Goal: Task Accomplishment & Management: Complete application form

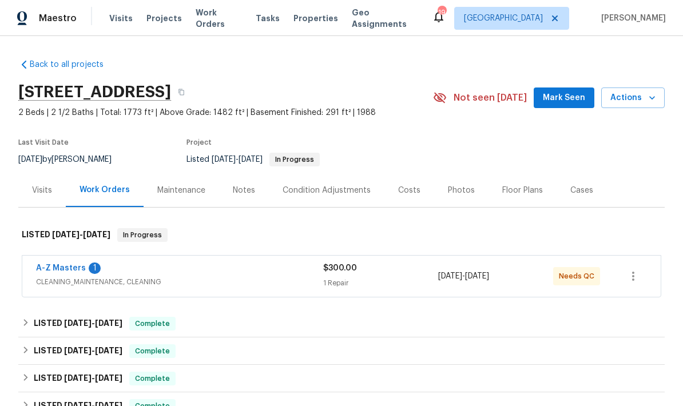
click at [47, 272] on link "A-Z Masters" at bounding box center [61, 268] width 50 height 8
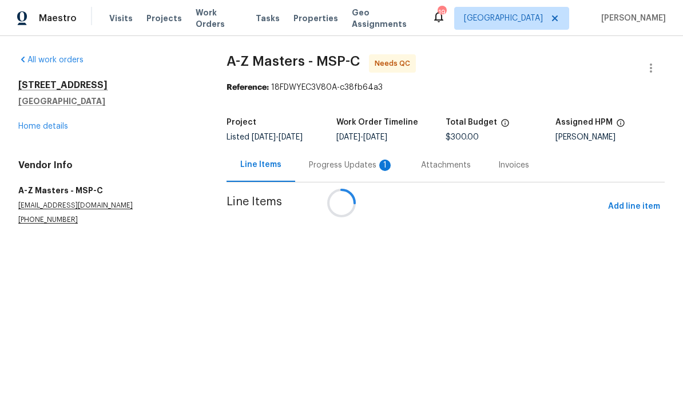
click at [338, 164] on div at bounding box center [341, 203] width 683 height 406
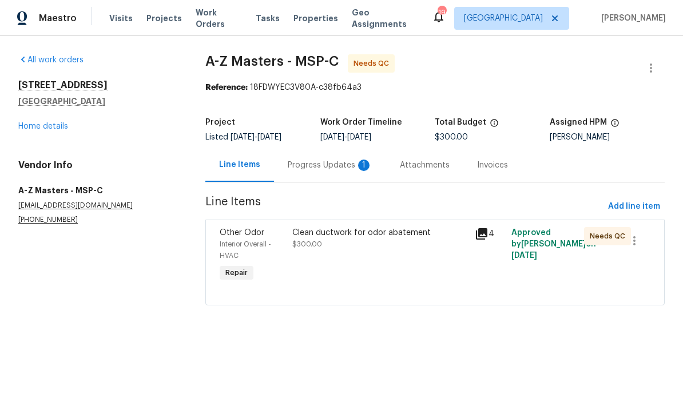
click at [304, 165] on div "Progress Updates 1" at bounding box center [330, 165] width 85 height 11
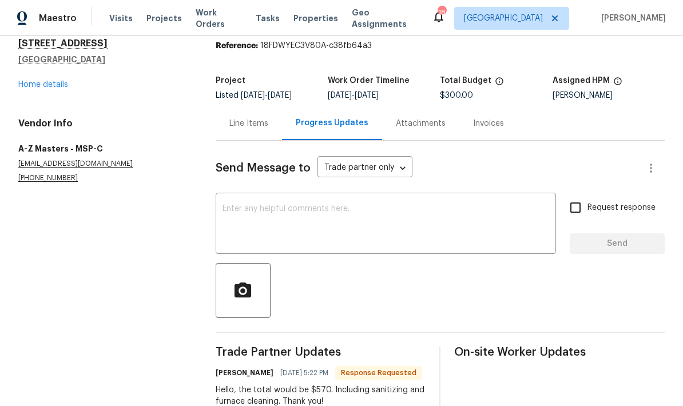
scroll to position [41, 0]
click at [233, 205] on textarea at bounding box center [385, 225] width 326 height 40
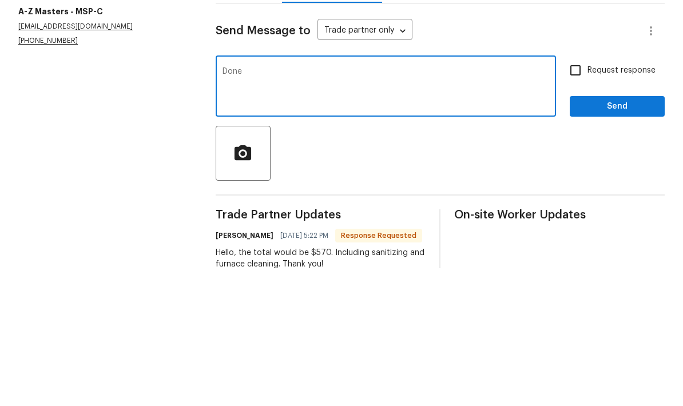
type textarea "Done"
click at [611, 237] on span "Send" at bounding box center [617, 244] width 77 height 14
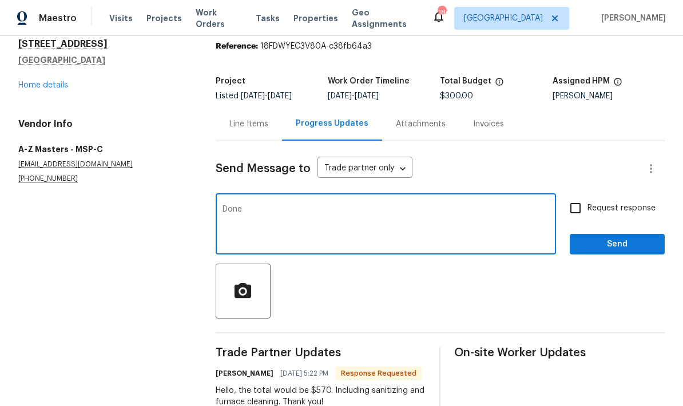
scroll to position [22, 0]
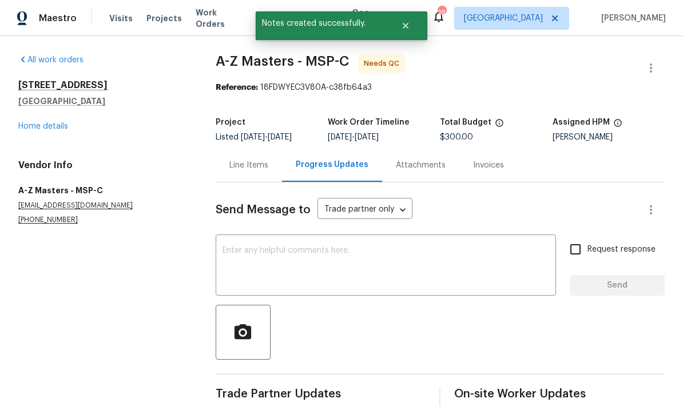
click at [245, 160] on div "Line Items" at bounding box center [248, 165] width 39 height 11
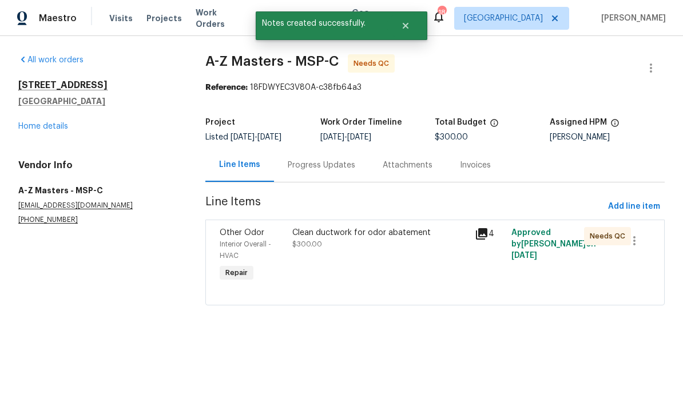
click at [341, 233] on div "Clean ductwork for odor abatement" at bounding box center [380, 232] width 176 height 11
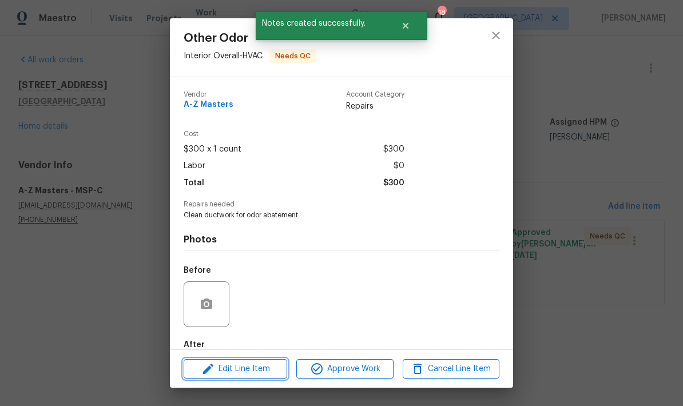
click at [238, 368] on span "Edit Line Item" at bounding box center [235, 369] width 97 height 14
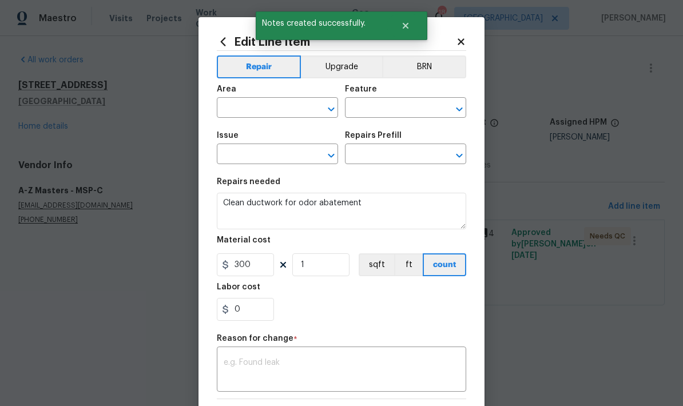
type input "Interior Overall"
type input "HVAC"
type input "Other Odor"
type input "Clean ductwork for odor abatement, 1 system. $300.00"
click at [244, 306] on input "0" at bounding box center [245, 309] width 57 height 23
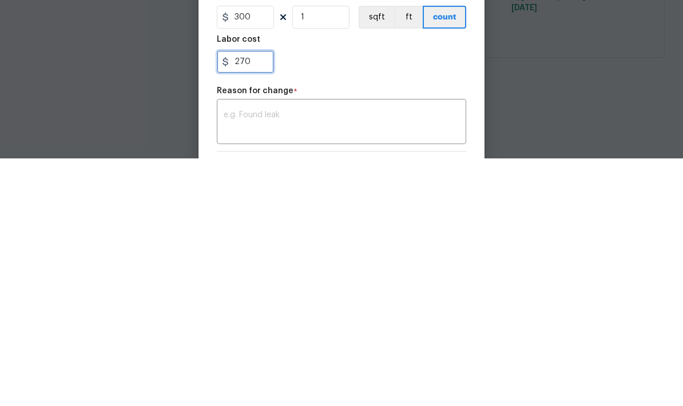
type input "270"
click at [232, 349] on div "x ​" at bounding box center [341, 370] width 249 height 42
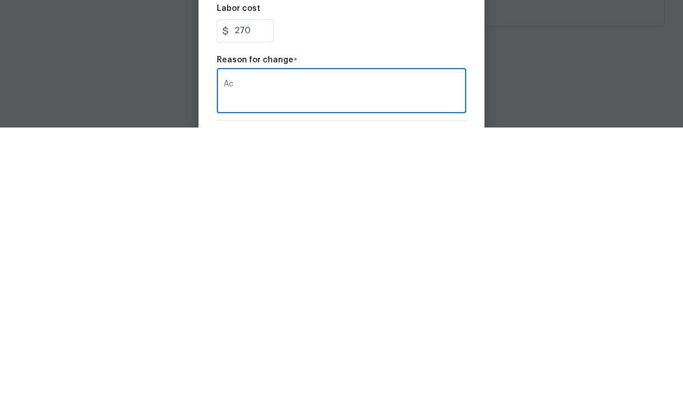
type textarea "A"
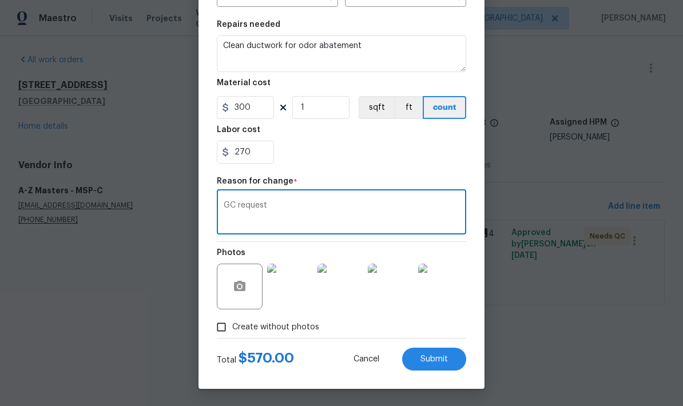
scroll to position [160, 0]
type textarea "GC request"
click at [427, 358] on span "Submit" at bounding box center [433, 359] width 27 height 9
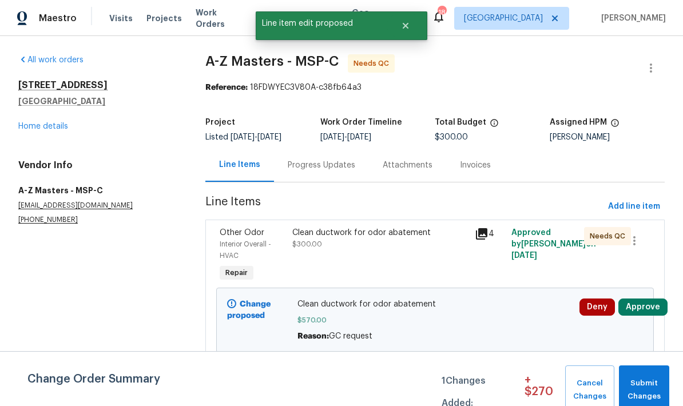
scroll to position [0, 0]
click at [652, 380] on span "Submit Changes" at bounding box center [643, 390] width 39 height 26
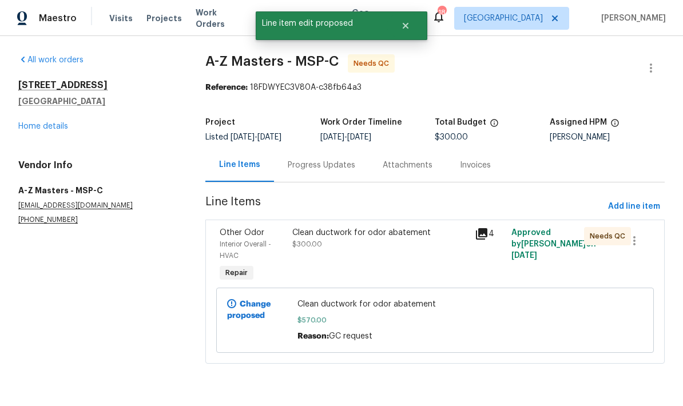
click at [320, 258] on div "Clean ductwork for odor abatement $300.00" at bounding box center [380, 256] width 182 height 64
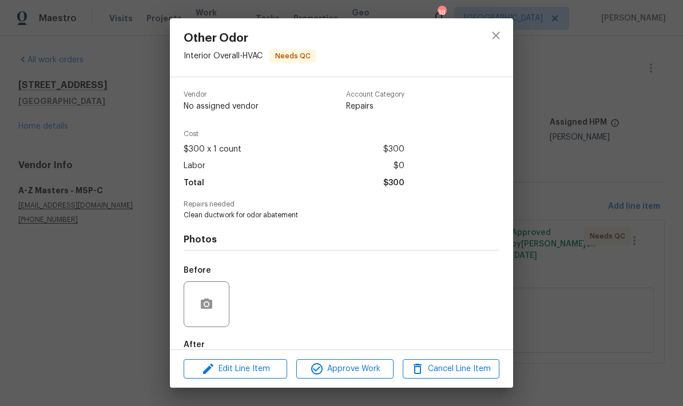
click at [346, 370] on span "Approve Work" at bounding box center [345, 369] width 90 height 14
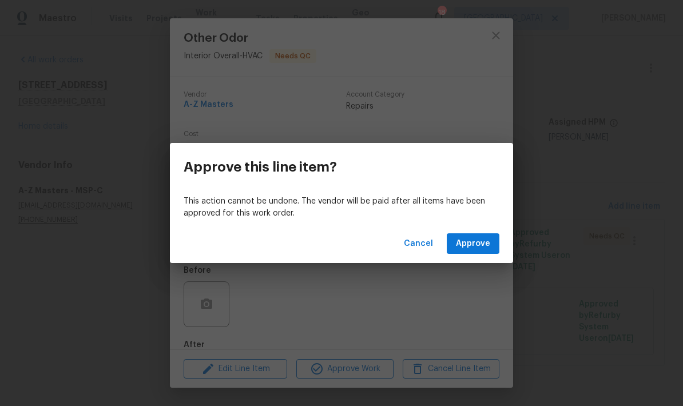
click at [465, 241] on span "Approve" at bounding box center [473, 244] width 34 height 14
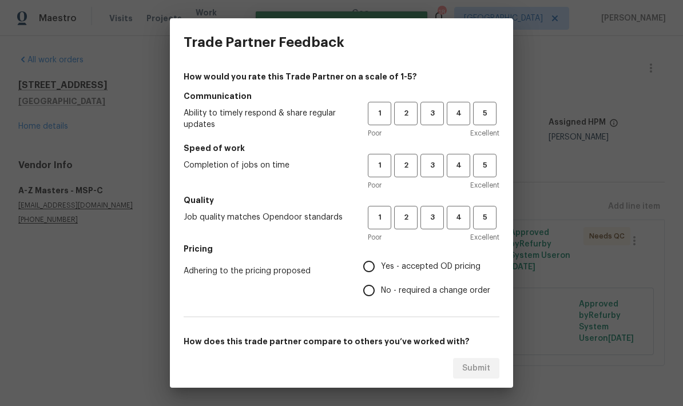
click at [320, 392] on div "Trade Partner Feedback How would you rate this Trade Partner on a scale of 1-5?…" at bounding box center [341, 203] width 683 height 406
click at [433, 117] on span "3" at bounding box center [431, 113] width 21 height 13
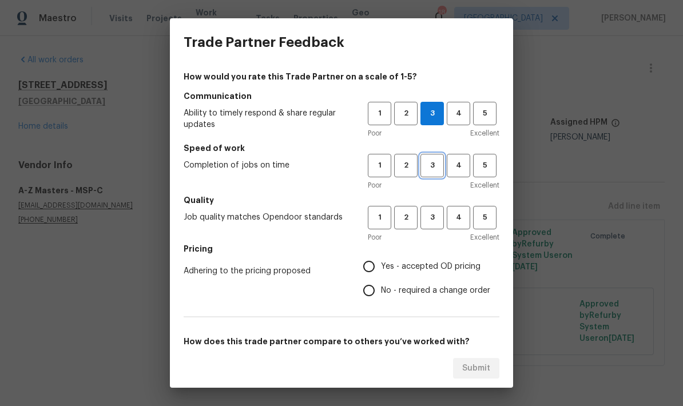
click at [429, 166] on span "3" at bounding box center [431, 165] width 21 height 13
click at [453, 164] on span "4" at bounding box center [458, 165] width 21 height 13
click at [430, 221] on span "3" at bounding box center [431, 217] width 21 height 13
click at [367, 296] on input "No - required a change order" at bounding box center [369, 290] width 24 height 24
radio input "true"
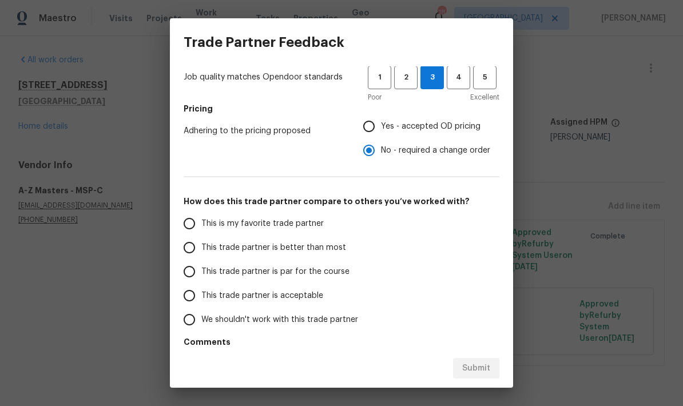
scroll to position [151, 0]
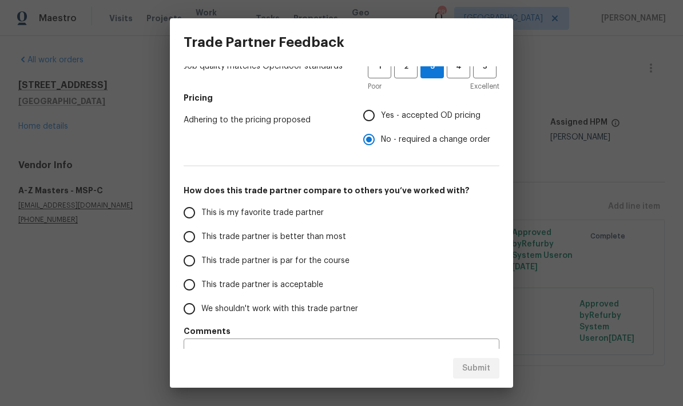
click at [184, 260] on input "This trade partner is par for the course" at bounding box center [189, 261] width 24 height 24
click at [468, 365] on span "Submit" at bounding box center [476, 368] width 28 height 14
radio input "true"
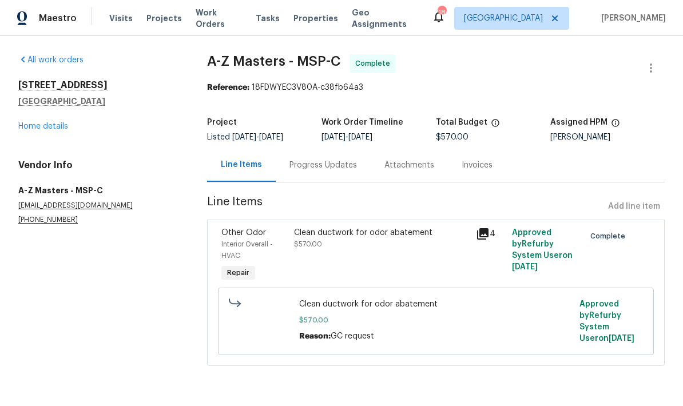
click at [38, 130] on link "Home details" at bounding box center [43, 126] width 50 height 8
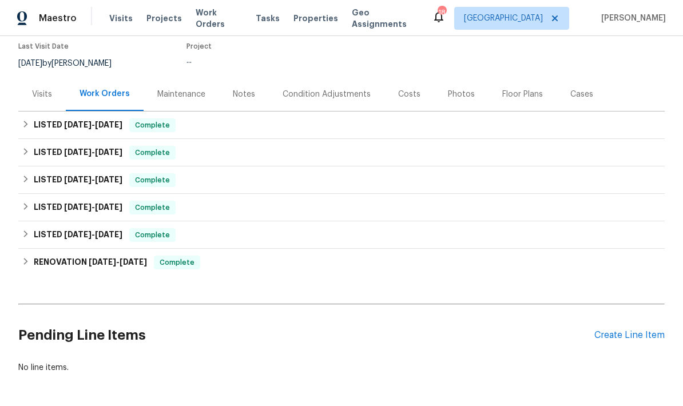
scroll to position [95, 0]
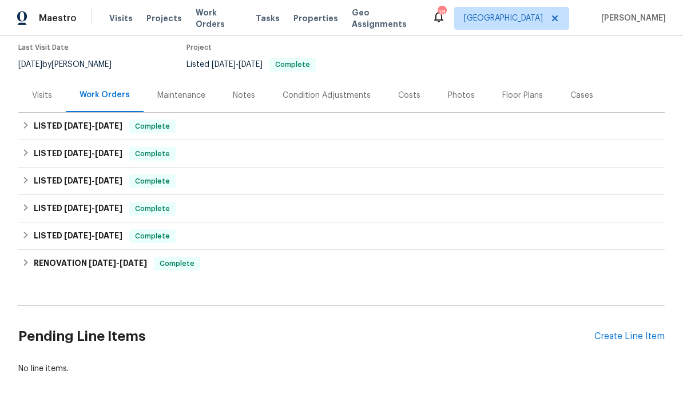
click at [623, 339] on div "Create Line Item" at bounding box center [629, 336] width 70 height 11
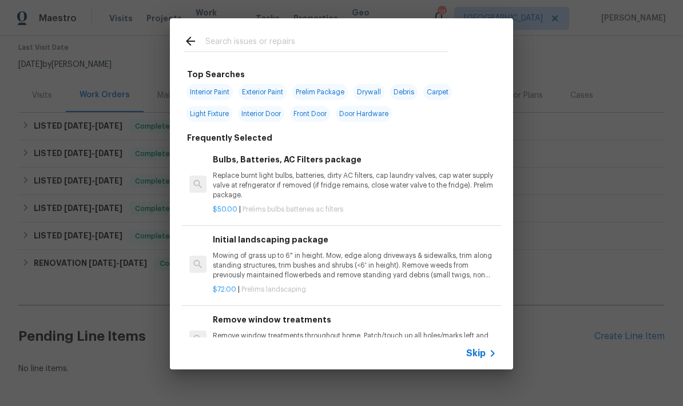
click at [232, 45] on input "text" at bounding box center [326, 42] width 242 height 17
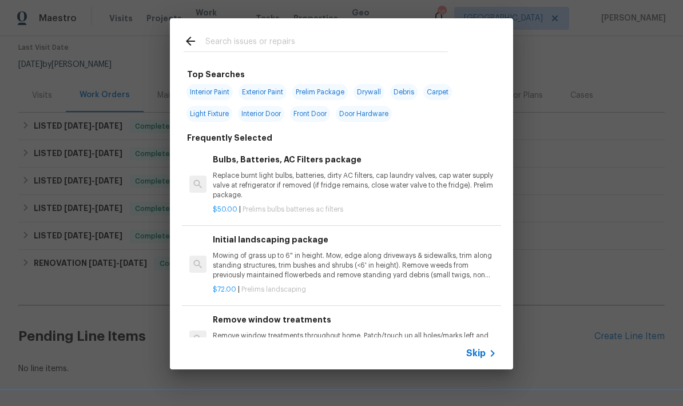
click at [258, 95] on span "Exterior Paint" at bounding box center [262, 92] width 48 height 16
type input "Exterior Paint"
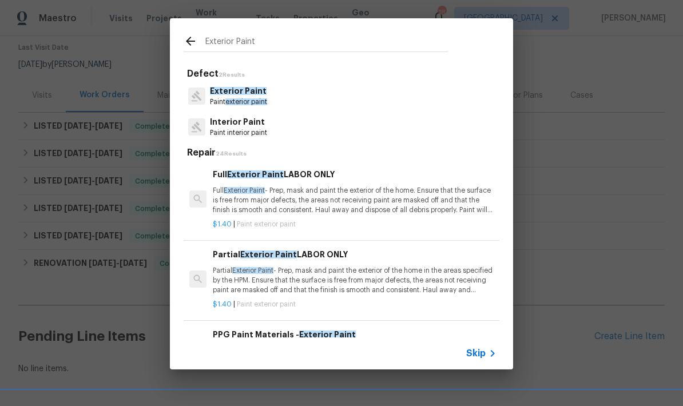
click at [262, 274] on p "Partial Exterior Paint - Prep, mask and paint the exterior of the home in the a…" at bounding box center [355, 280] width 284 height 29
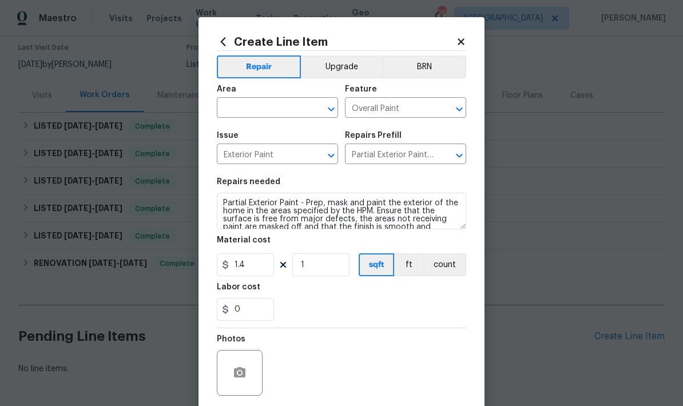
click at [236, 102] on input "text" at bounding box center [261, 109] width 89 height 18
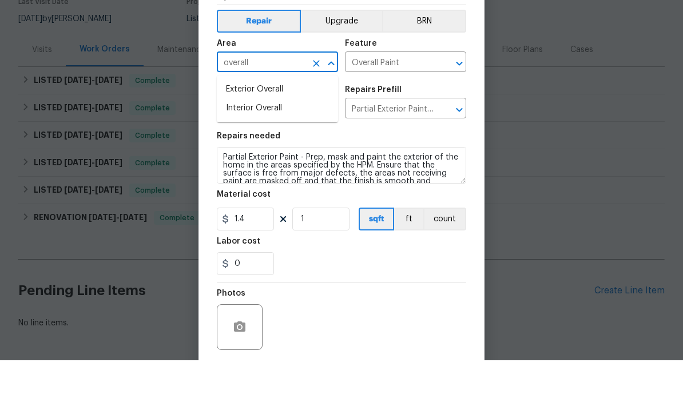
click at [262, 126] on li "Exterior Overall" at bounding box center [277, 135] width 121 height 19
type input "Exterior Overall"
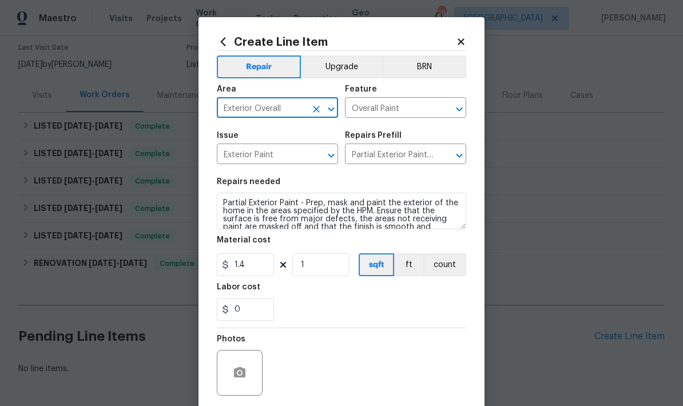
click at [214, 201] on div "Create Line Item Repair Upgrade BRN Area Exterior Overall ​ Feature Overall Pai…" at bounding box center [341, 246] width 286 height 458
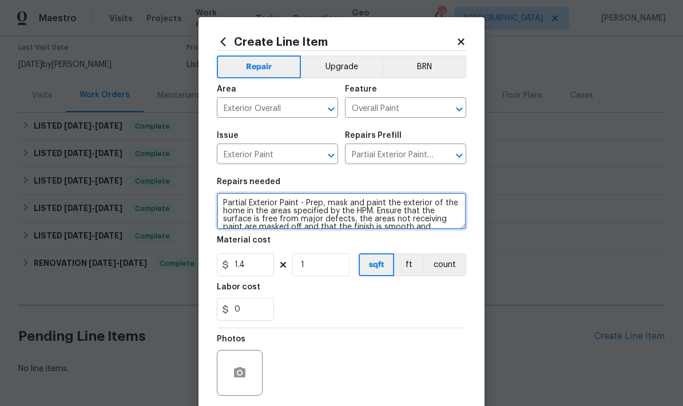
click at [230, 212] on textarea "Partial Exterior Paint - Prep, mask and paint the exterior of the home in the a…" at bounding box center [341, 211] width 249 height 37
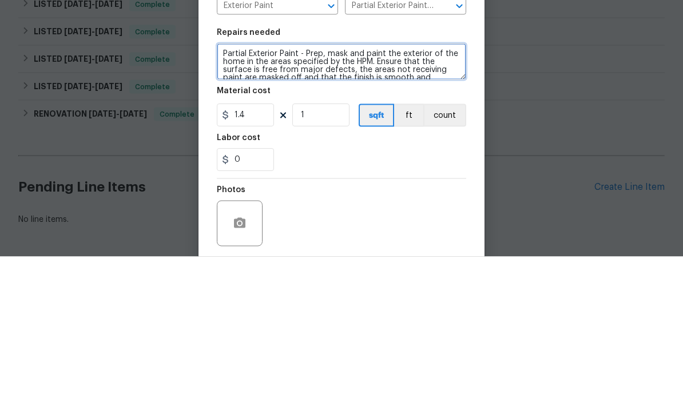
click at [224, 193] on textarea "Partial Exterior Paint - Prep, mask and paint the exterior of the home in the a…" at bounding box center [341, 211] width 249 height 37
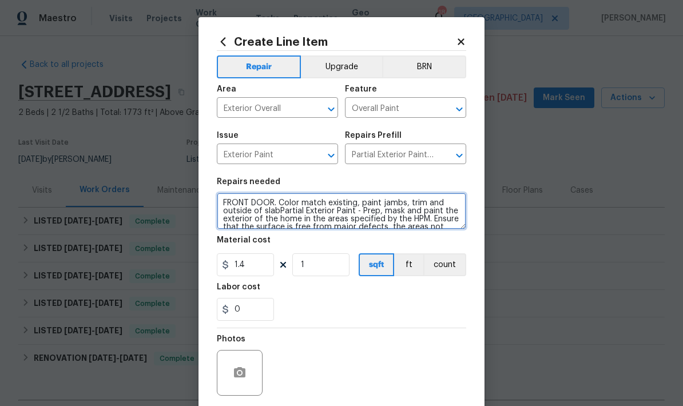
click at [355, 202] on textarea "FRONT DOOR. Color match existing, paint jambs, trim and outside of slabPartial …" at bounding box center [341, 211] width 249 height 37
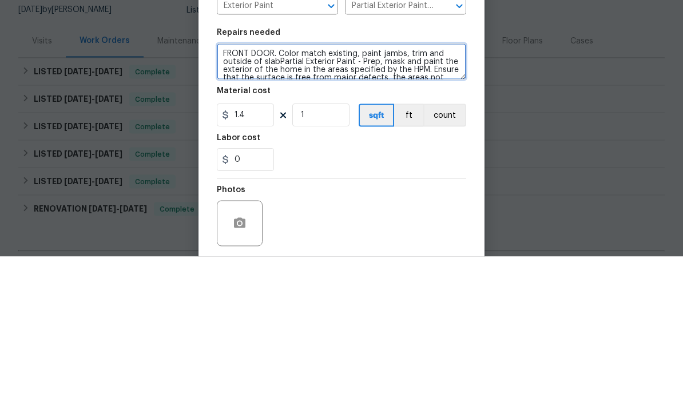
click at [248, 193] on textarea "FRONT DOOR. Color match existing, paint jambs, trim and outside of slabPartial …" at bounding box center [341, 211] width 249 height 37
click at [461, 193] on textarea "FRONT DOOR. Color match existing, paint jambs, trim and of slabPartial Exterior…" at bounding box center [341, 211] width 249 height 37
click at [455, 193] on textarea "FRONT DOOR. Color match existing, paint jambs, trim and of slabPartial Exterior…" at bounding box center [341, 211] width 249 height 37
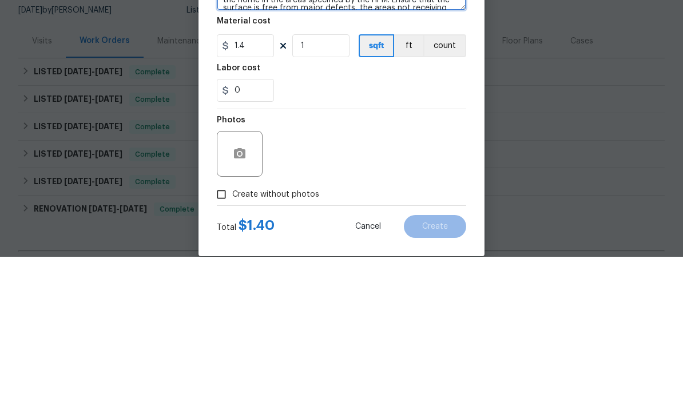
scroll to position [73, 0]
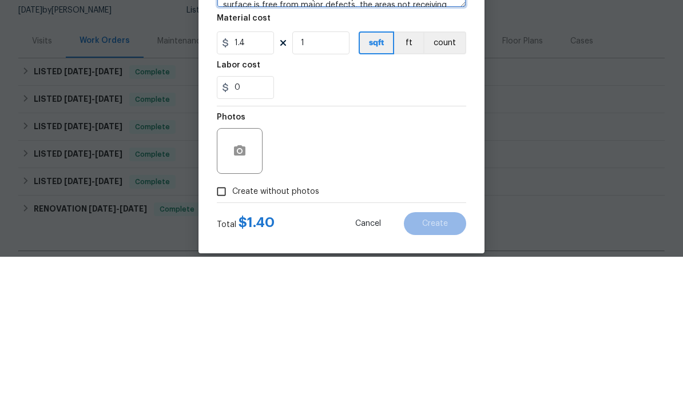
type textarea "FRONT DOOR. Color match existing, paint jambs, trim and slabPartial Exterior Pa…"
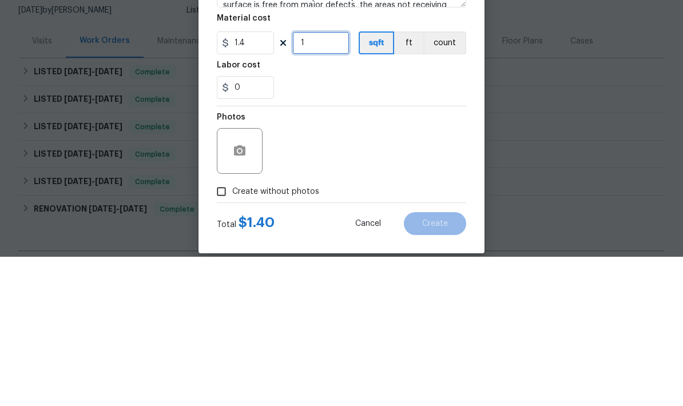
click at [318, 181] on input "1" at bounding box center [320, 192] width 57 height 23
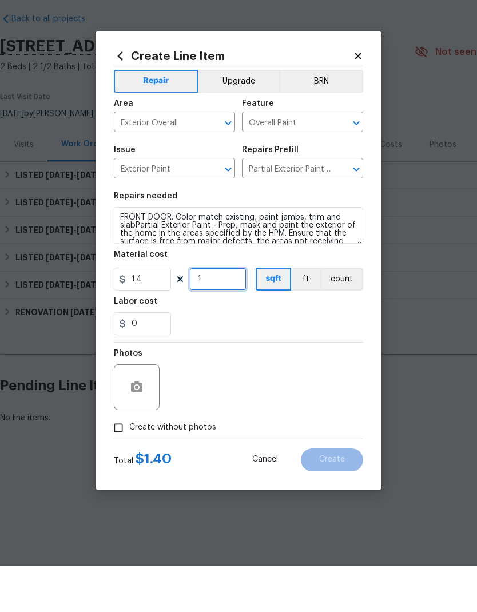
scroll to position [0, 0]
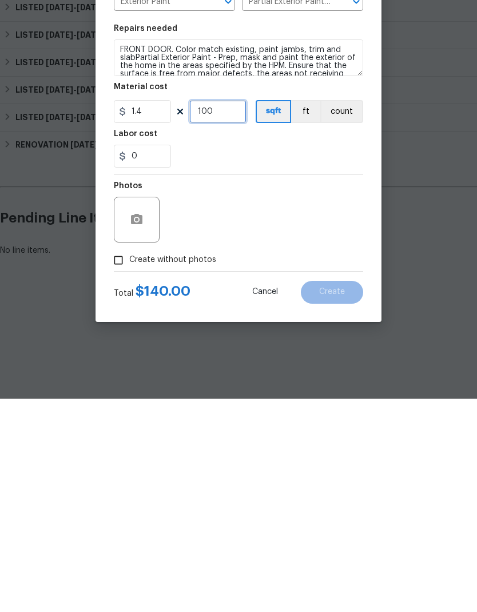
type input "100"
click at [130, 405] on icon "button" at bounding box center [137, 433] width 14 height 14
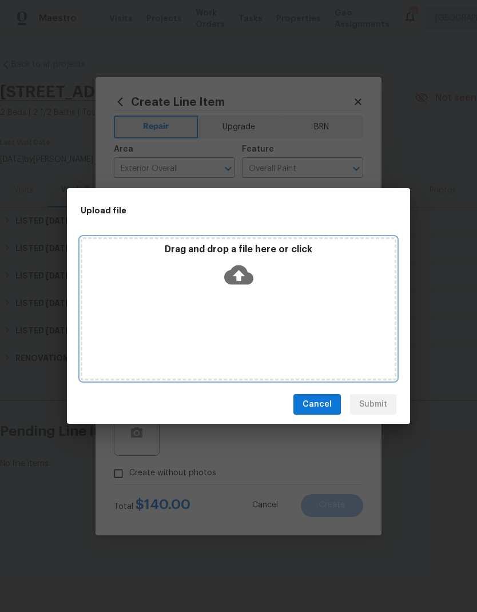
click at [169, 277] on div "Drag and drop a file here or click" at bounding box center [238, 268] width 312 height 49
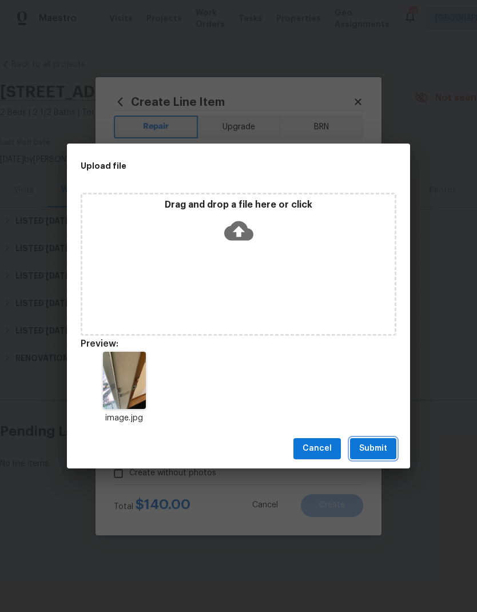
click at [370, 405] on span "Submit" at bounding box center [373, 448] width 28 height 14
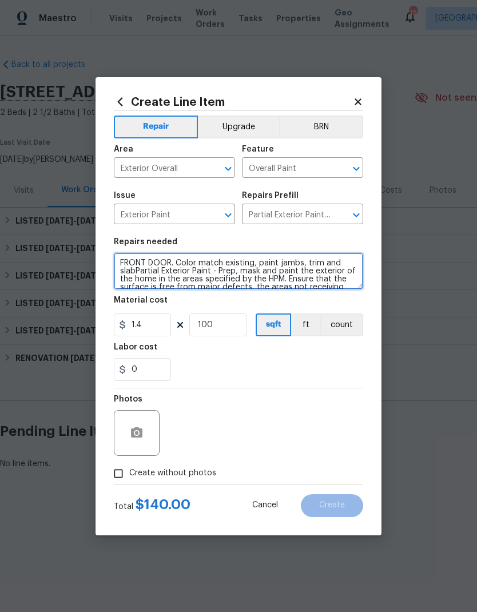
click at [136, 270] on textarea "FRONT DOOR. Color match existing, paint jambs, trim and slabPartial Exterior Pa…" at bounding box center [238, 271] width 249 height 37
type textarea "FRONT DOOR. Color match existing, paint jambs, trim and slab—due to odd odor. E…"
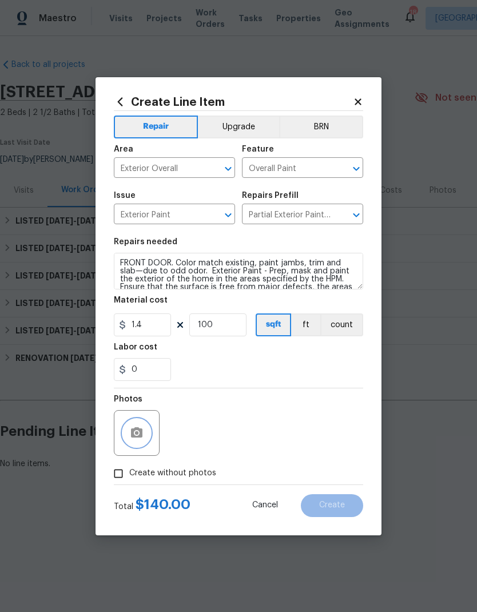
click at [128, 405] on button "button" at bounding box center [136, 432] width 27 height 27
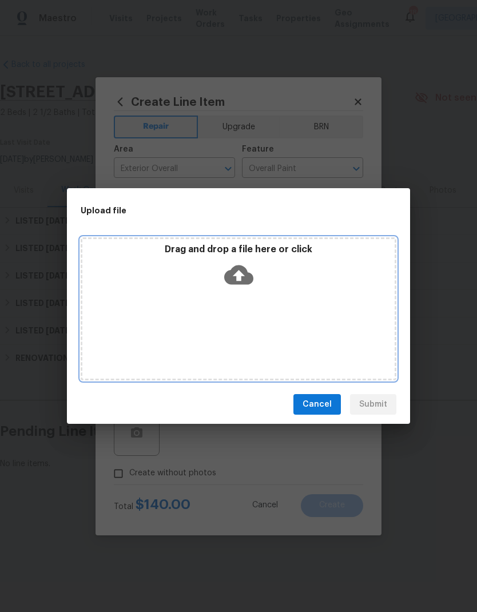
click at [154, 300] on div "Drag and drop a file here or click" at bounding box center [239, 308] width 316 height 143
click at [186, 316] on div "Drag and drop a file here or click" at bounding box center [239, 308] width 316 height 143
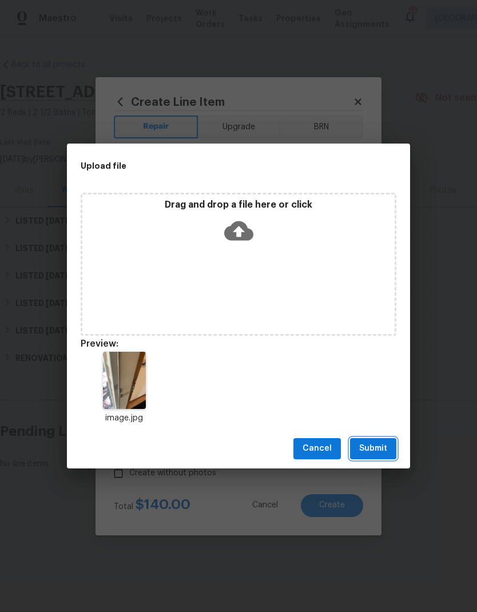
click at [367, 405] on span "Submit" at bounding box center [373, 448] width 28 height 14
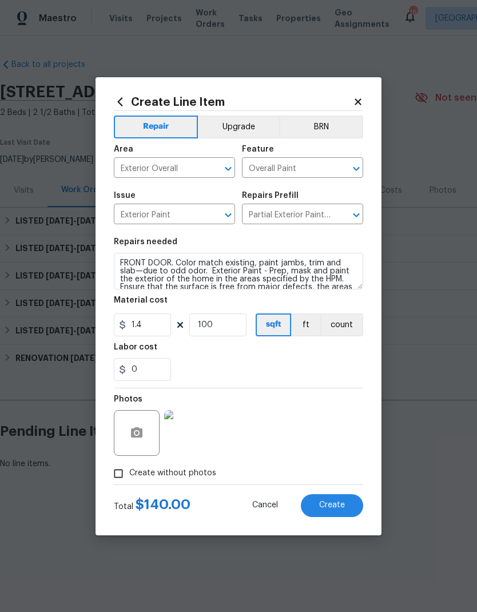
click at [329, 405] on span "Create" at bounding box center [332, 505] width 26 height 9
type input "0"
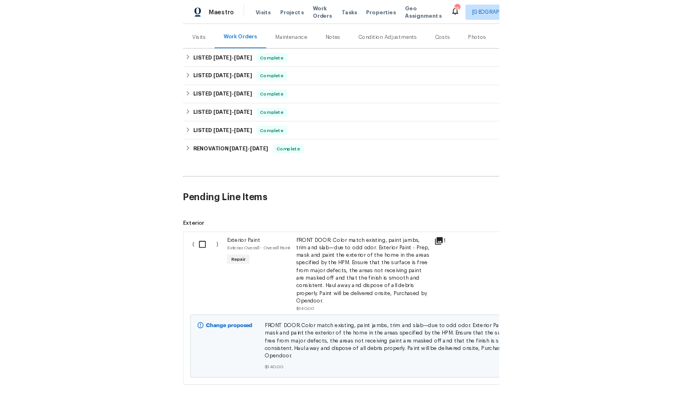
scroll to position [46, 0]
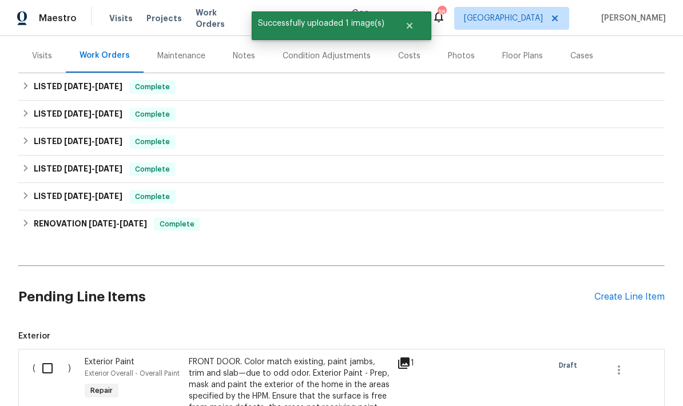
click at [43, 356] on input "checkbox" at bounding box center [51, 368] width 33 height 24
checkbox input "true"
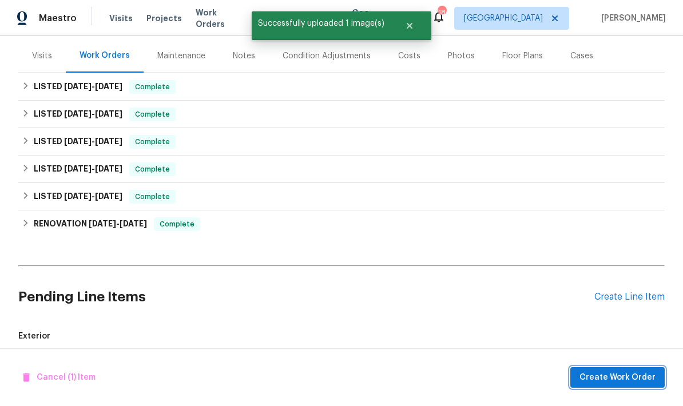
click at [603, 371] on span "Create Work Order" at bounding box center [617, 377] width 76 height 14
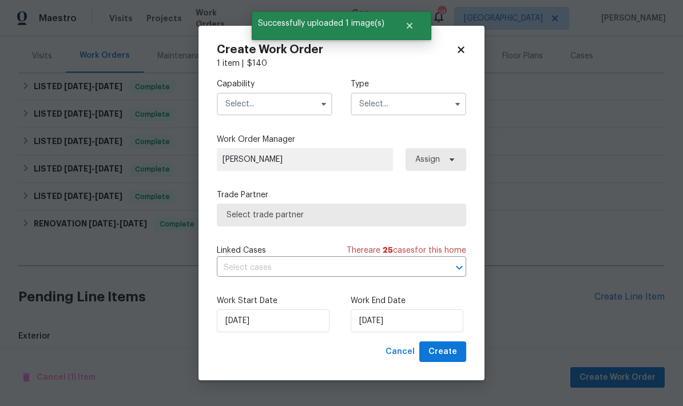
click at [234, 107] on input "text" at bounding box center [274, 104] width 115 height 23
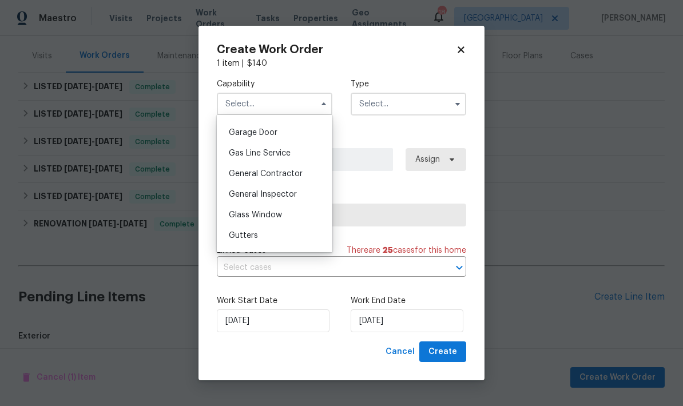
scroll to position [505, 0]
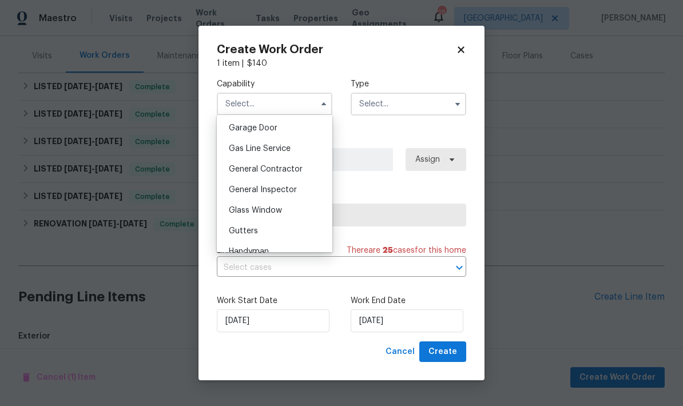
click at [241, 168] on span "General Contractor" at bounding box center [266, 169] width 74 height 8
type input "General Contractor"
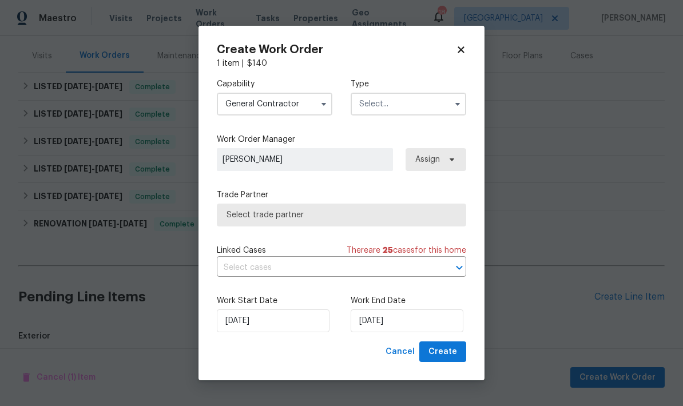
click at [369, 98] on input "text" at bounding box center [407, 104] width 115 height 23
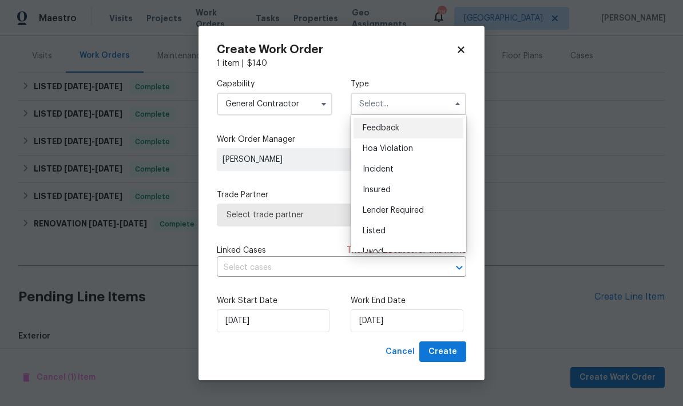
click at [369, 230] on span "Listed" at bounding box center [373, 231] width 23 height 8
type input "Listed"
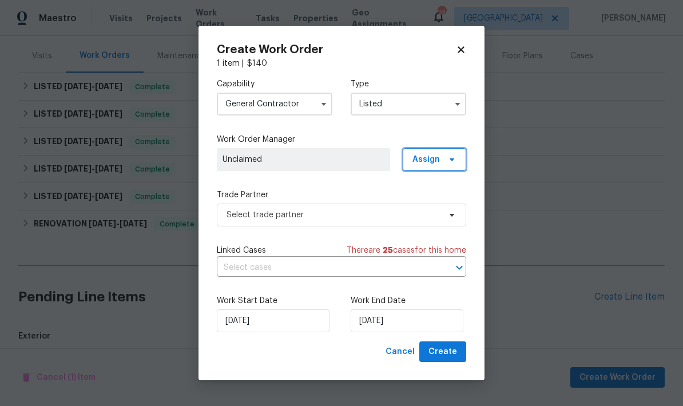
click at [430, 150] on span "Assign" at bounding box center [434, 159] width 63 height 23
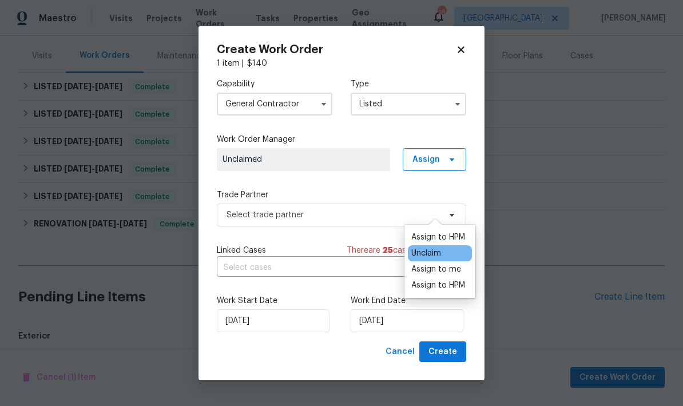
click at [421, 264] on div "Assign to me" at bounding box center [436, 269] width 50 height 11
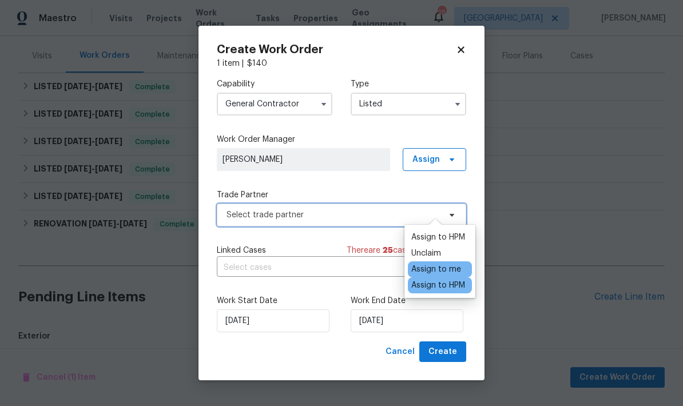
click at [289, 212] on span "Select trade partner" at bounding box center [332, 214] width 213 height 11
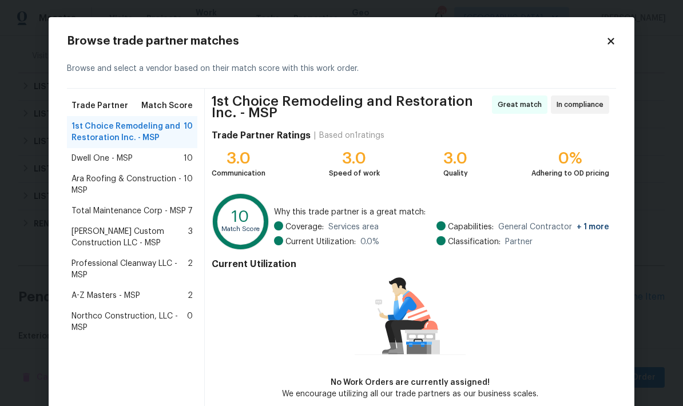
click at [97, 208] on span "Total Maintenance Corp - MSP" at bounding box center [128, 210] width 114 height 11
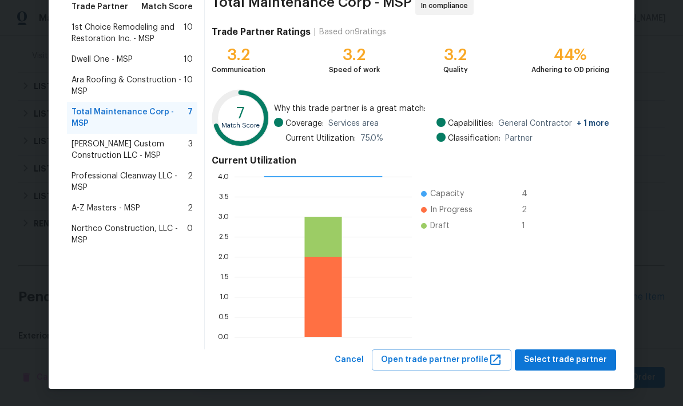
scroll to position [98, 0]
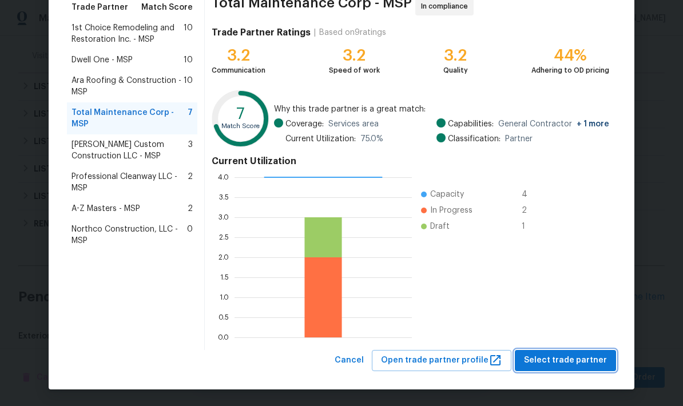
click at [553, 360] on span "Select trade partner" at bounding box center [565, 360] width 83 height 14
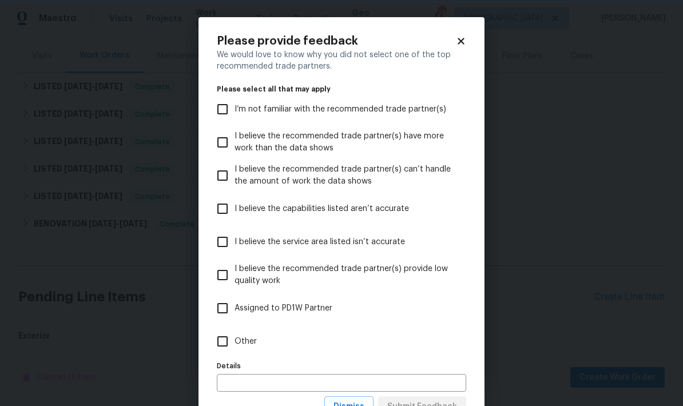
scroll to position [0, 0]
click at [215, 338] on input "Other" at bounding box center [222, 341] width 24 height 24
checkbox input "true"
click at [230, 377] on input "text" at bounding box center [341, 383] width 249 height 18
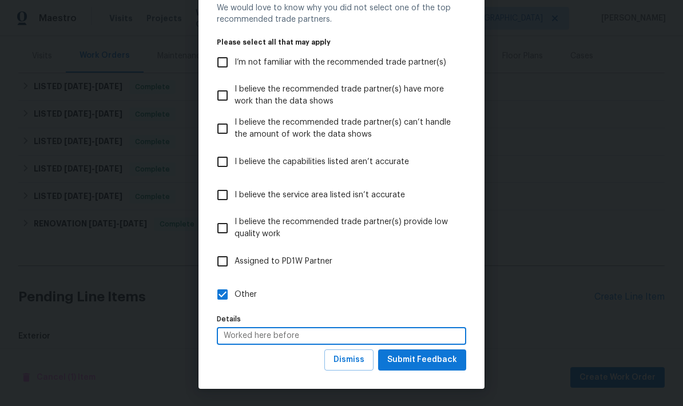
scroll to position [47, 0]
type input "Worked here before"
click at [419, 364] on span "Submit Feedback" at bounding box center [422, 360] width 70 height 14
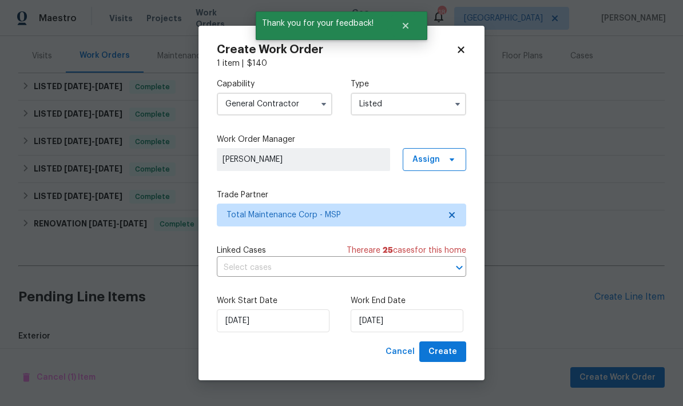
click at [419, 364] on div "Create Work Order 1 item | $ 140 Capability General [DEMOGRAPHIC_DATA] Type Lis…" at bounding box center [341, 203] width 286 height 355
click at [406, 313] on input "[DATE]" at bounding box center [406, 320] width 113 height 23
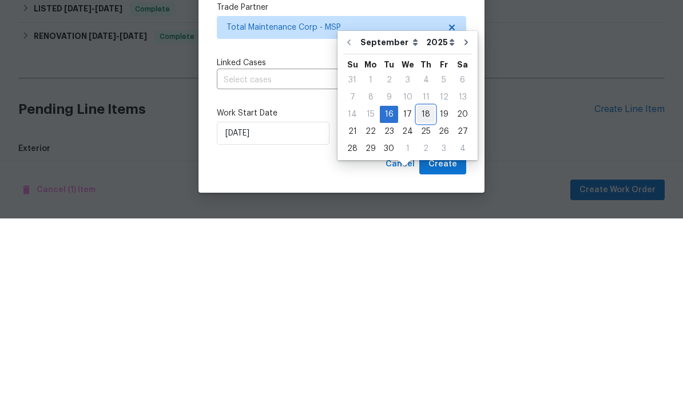
click at [421, 294] on div "18" at bounding box center [426, 302] width 18 height 16
type input "[DATE]"
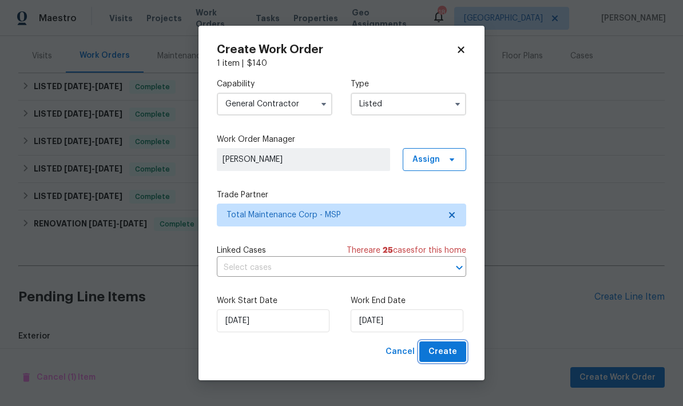
click at [436, 349] on span "Create" at bounding box center [442, 352] width 29 height 14
checkbox input "false"
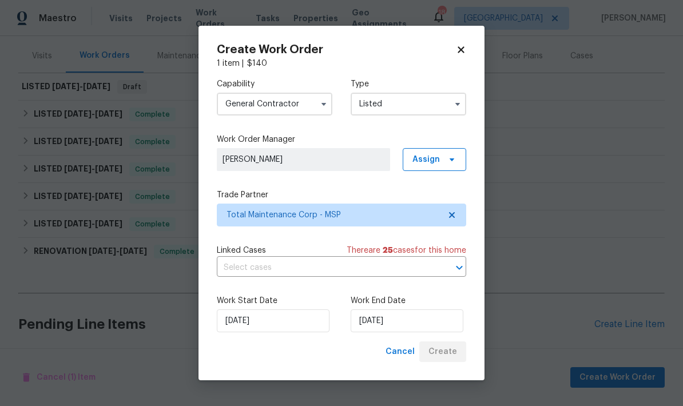
scroll to position [122, 0]
